Goal: Task Accomplishment & Management: Manage account settings

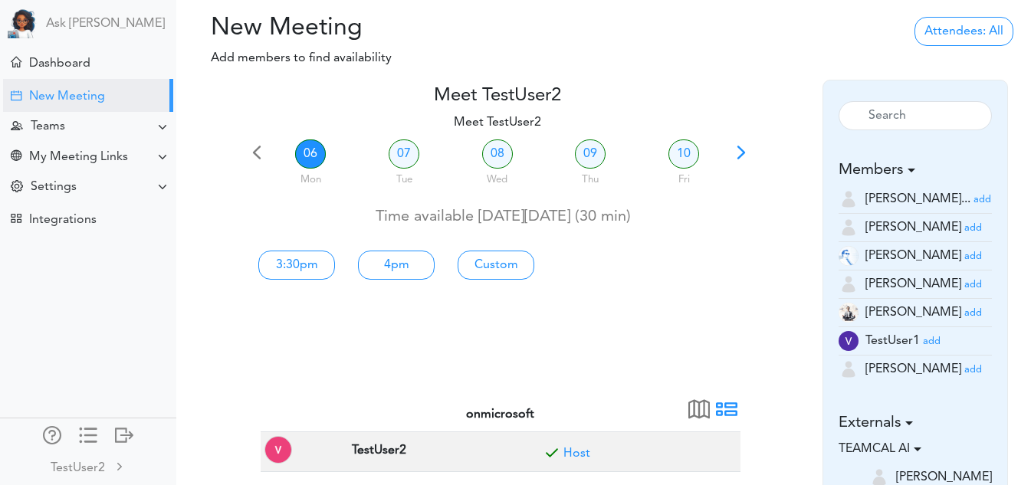
click at [740, 151] on span at bounding box center [741, 157] width 21 height 21
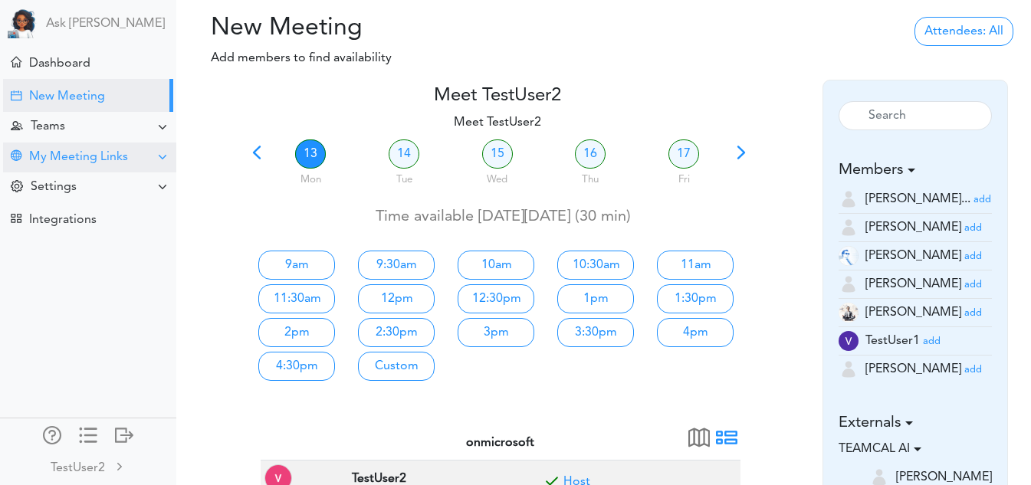
click at [107, 171] on div "My Meeting Links" at bounding box center [89, 158] width 173 height 30
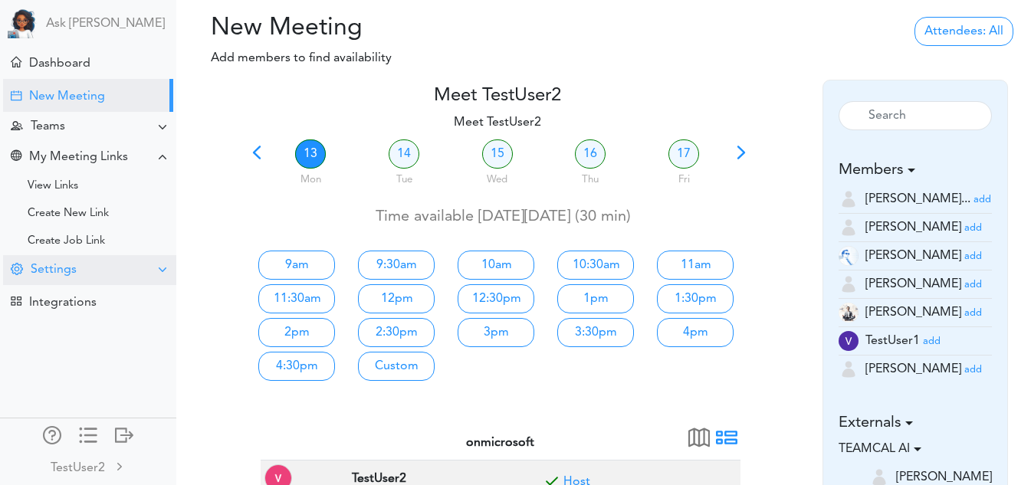
click at [87, 264] on div "Settings" at bounding box center [89, 270] width 173 height 30
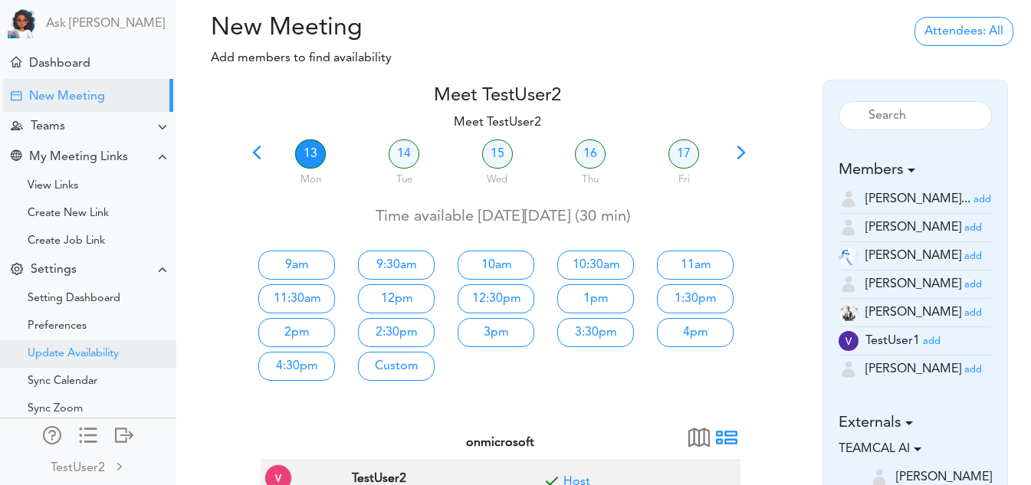
click at [63, 355] on div "Update Availability" at bounding box center [73, 354] width 91 height 8
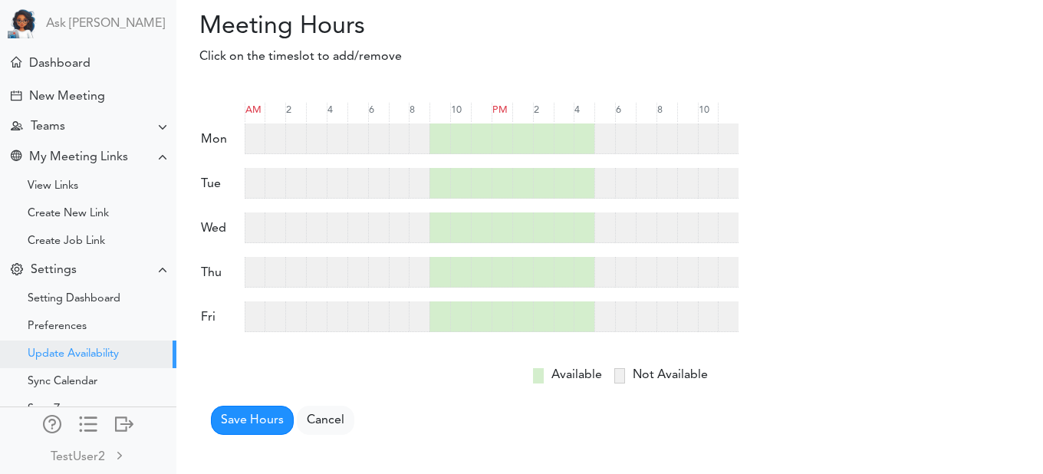
scroll to position [143, 0]
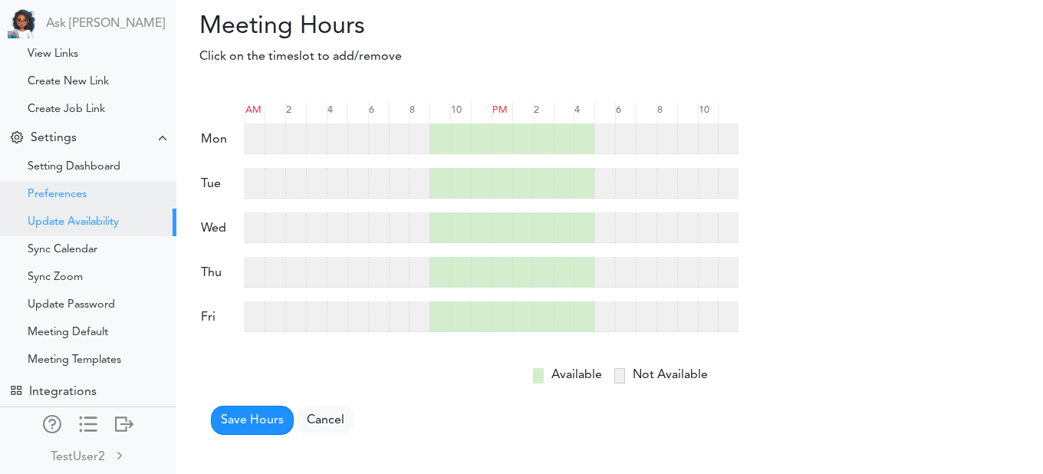
click at [78, 190] on div "Preferences" at bounding box center [88, 195] width 176 height 28
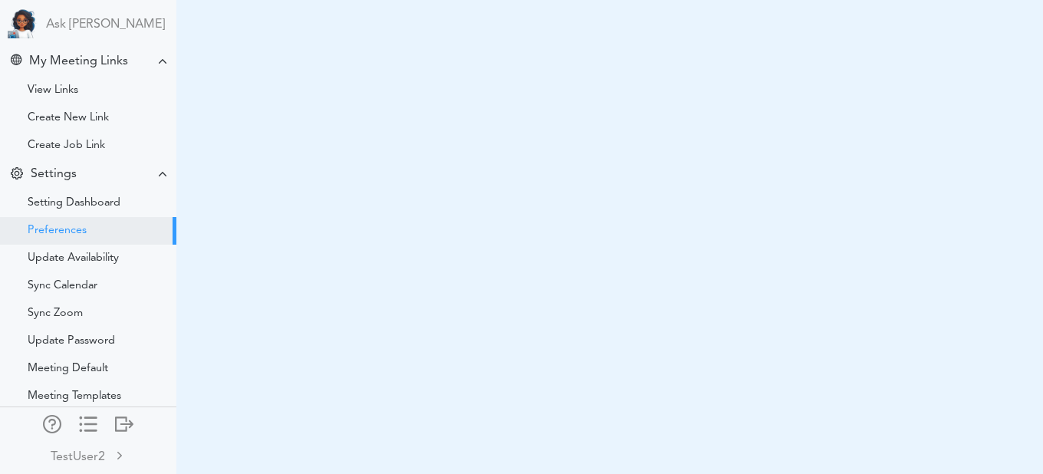
scroll to position [129, 0]
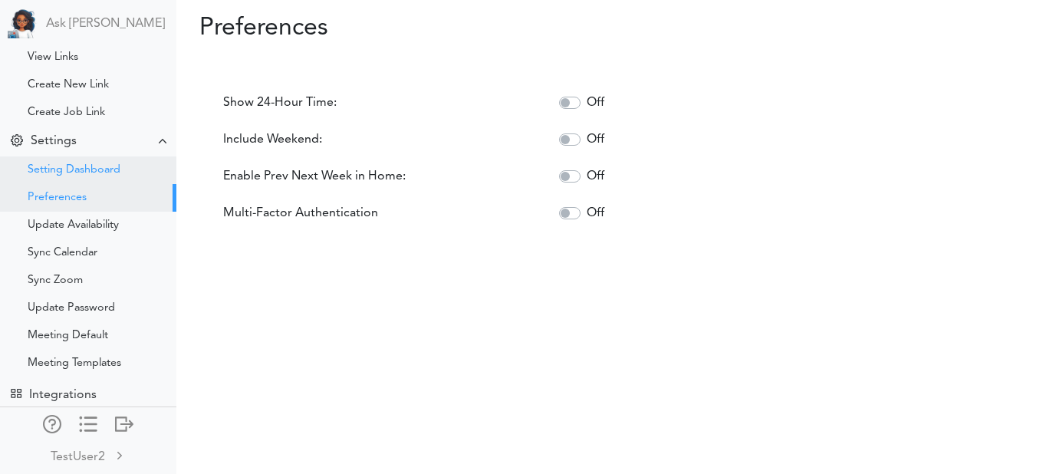
click at [94, 166] on div "Setting Dashboard" at bounding box center [74, 170] width 93 height 8
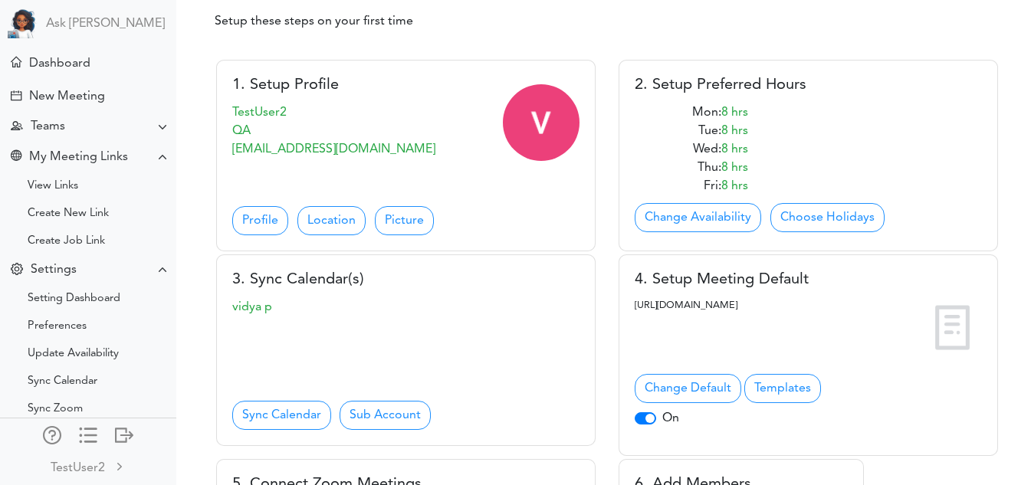
scroll to position [130, 0]
click at [327, 218] on link "Location" at bounding box center [331, 219] width 68 height 29
